Goal: Navigation & Orientation: Find specific page/section

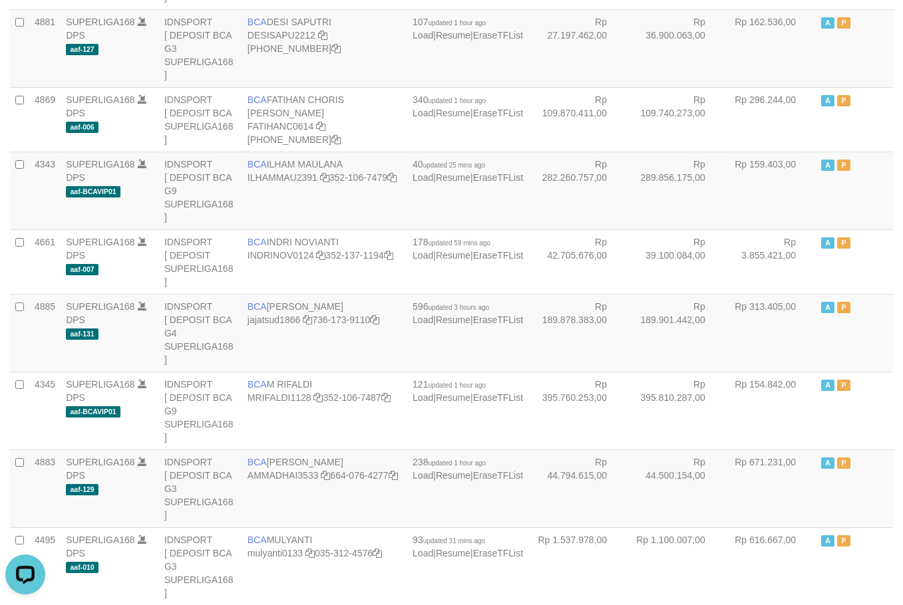
scroll to position [1812, 0]
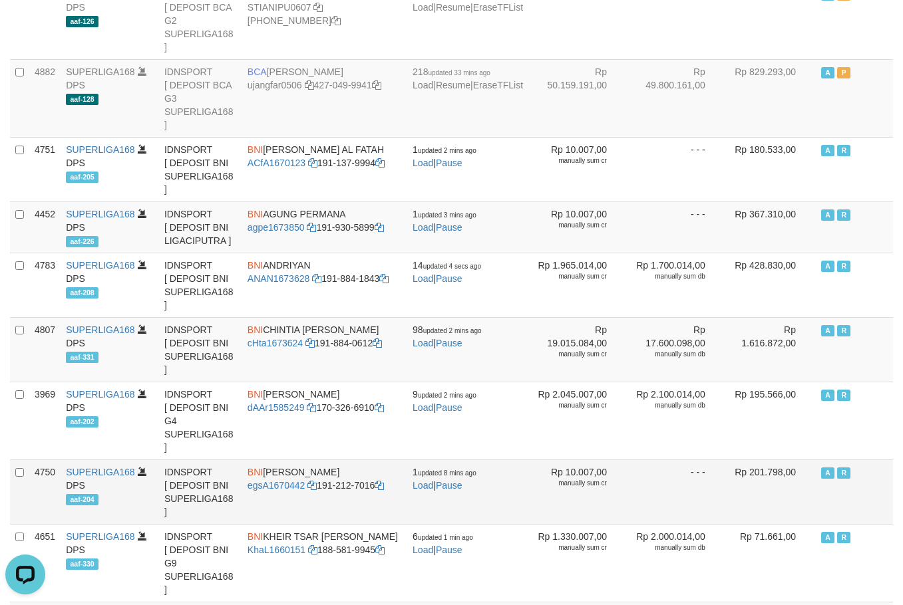
scroll to position [670, 0]
